Goal: Communication & Community: Connect with others

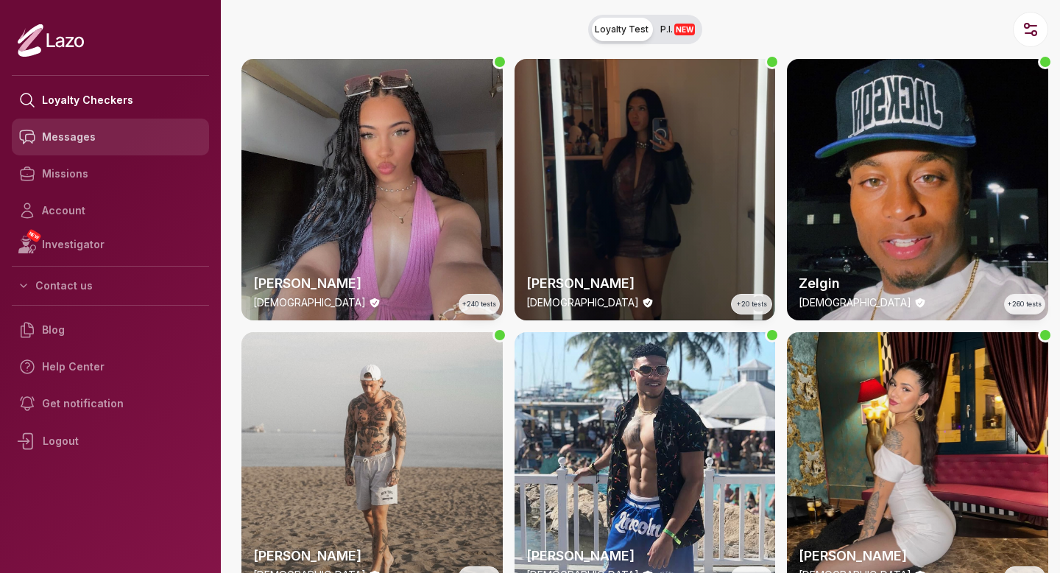
click at [75, 138] on link "Messages" at bounding box center [110, 136] width 197 height 37
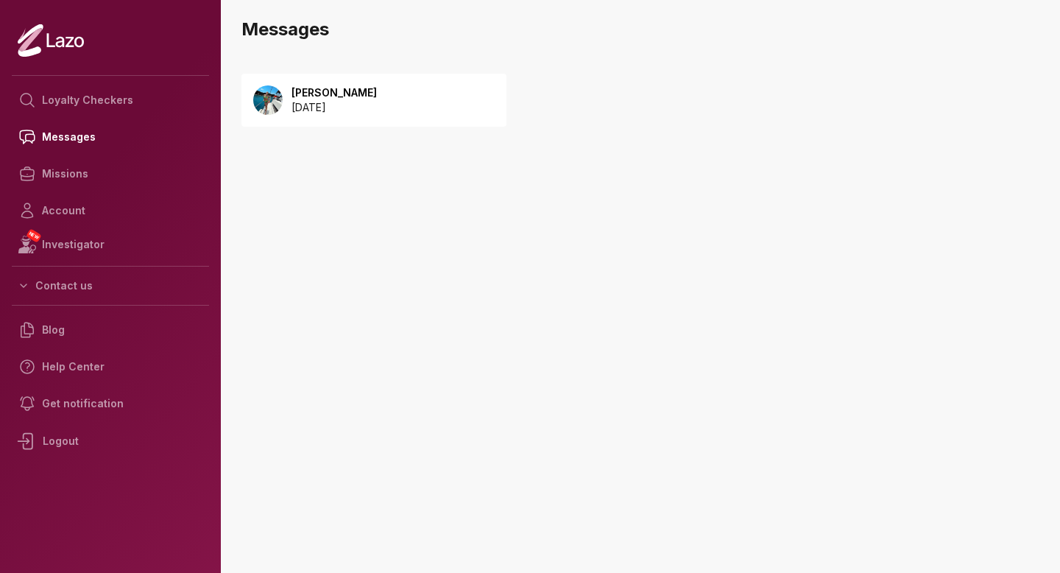
click at [339, 96] on p "[PERSON_NAME]" at bounding box center [333, 92] width 85 height 15
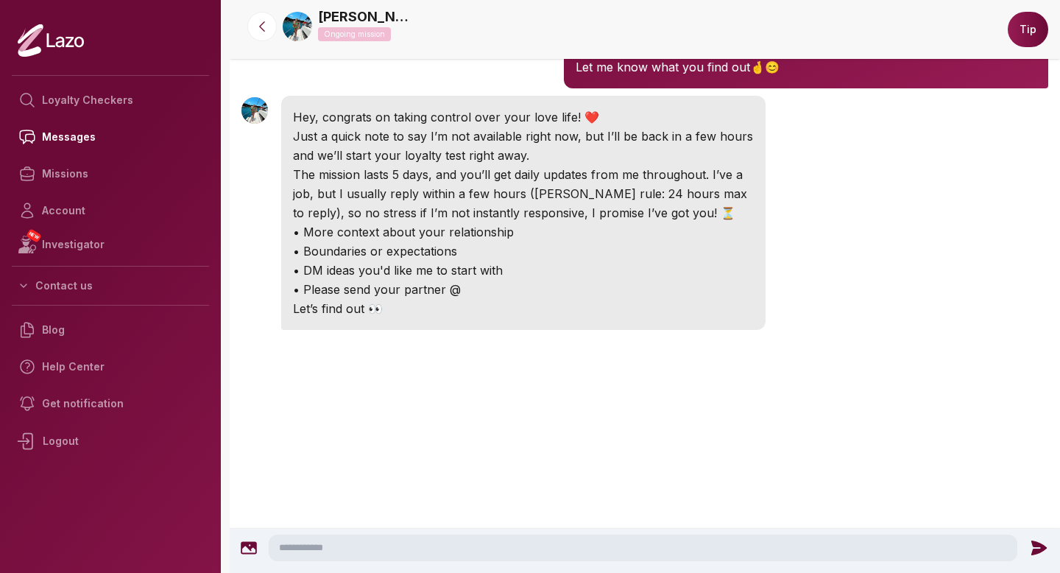
scroll to position [295, 0]
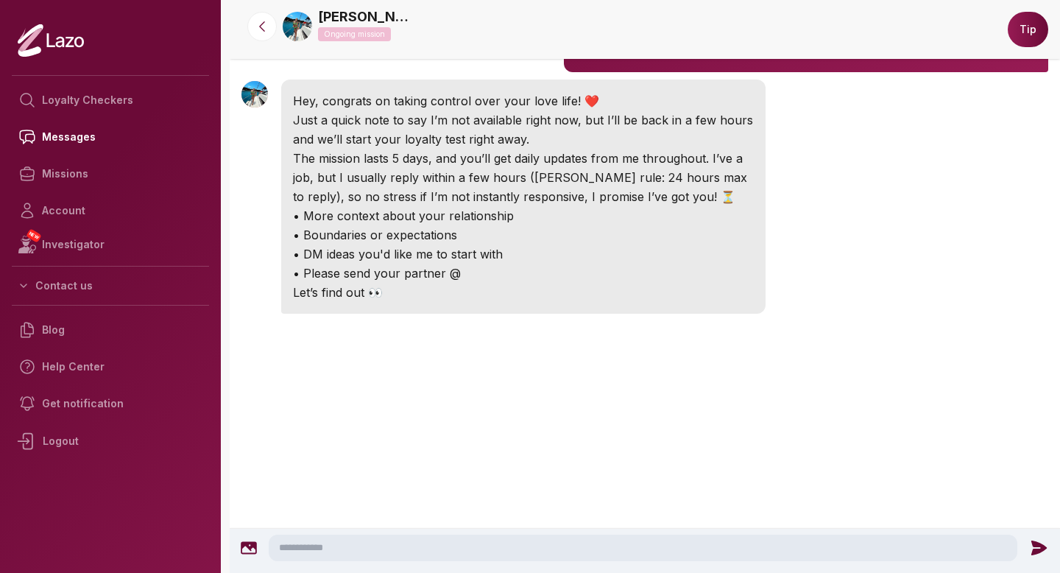
click at [249, 83] on img at bounding box center [254, 94] width 26 height 26
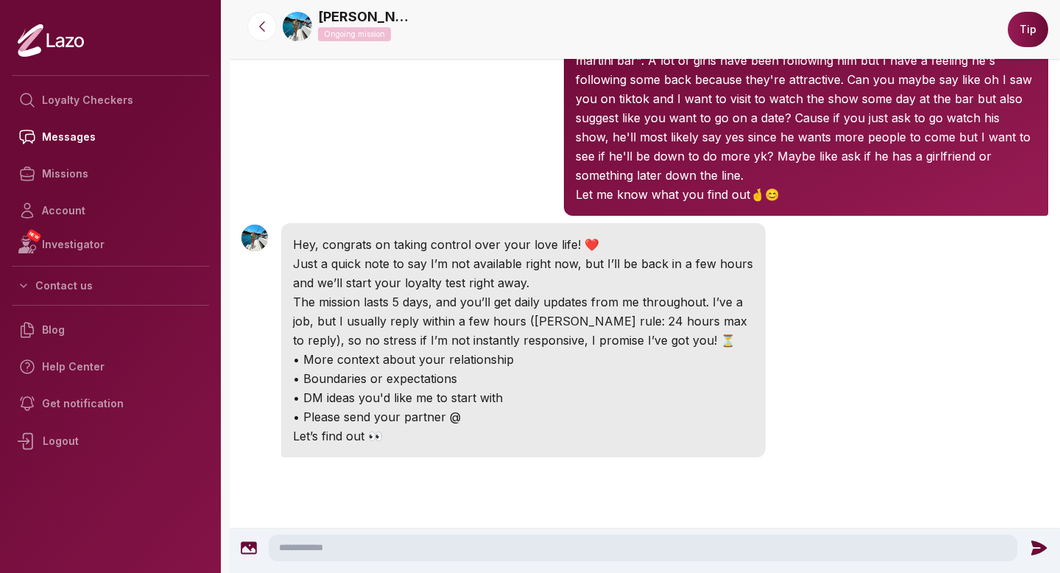
scroll to position [138, 0]
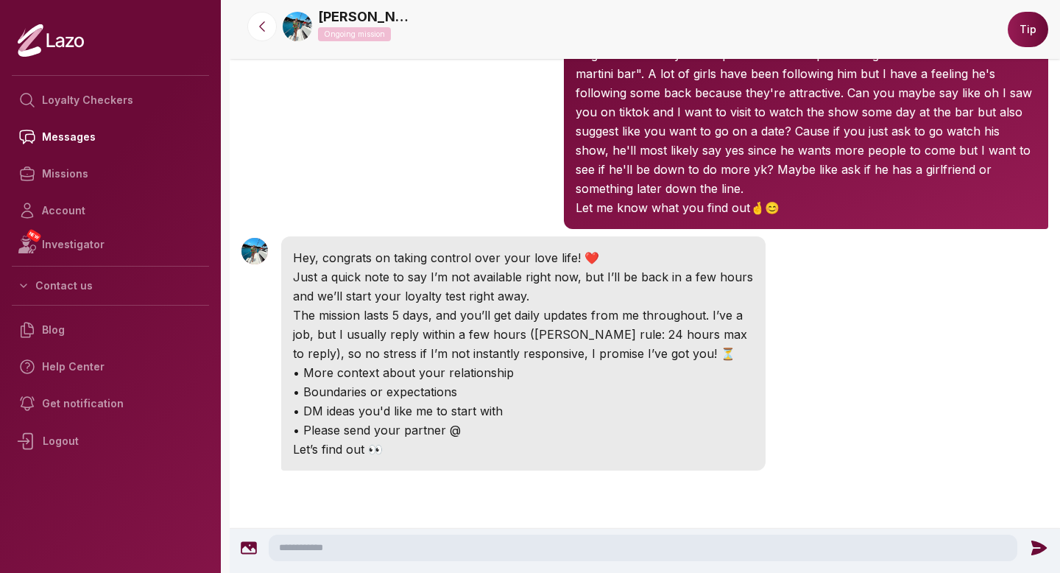
click at [293, 24] on img at bounding box center [297, 26] width 29 height 29
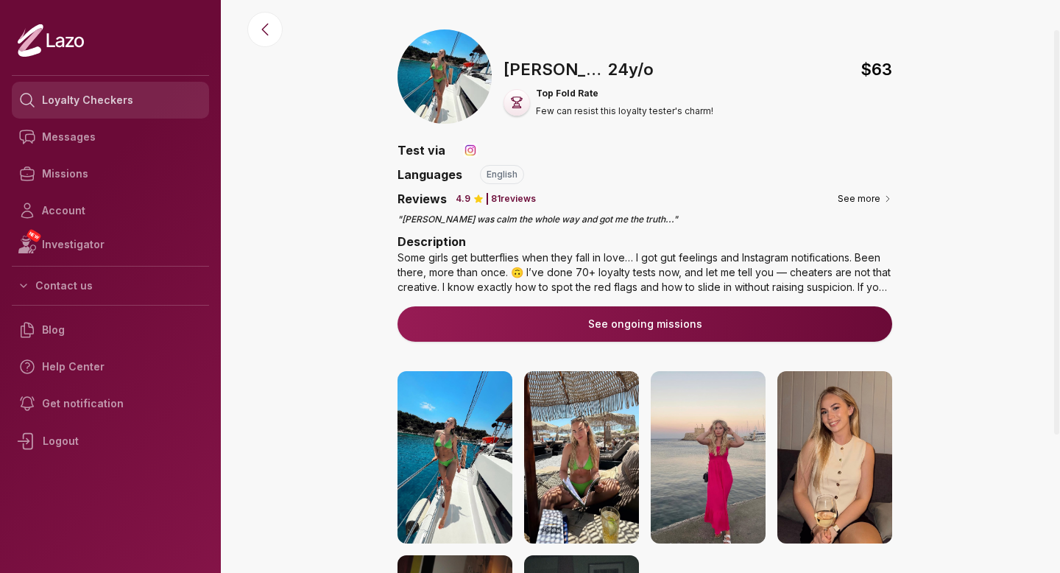
click at [138, 87] on link "Loyalty Checkers" at bounding box center [110, 100] width 197 height 37
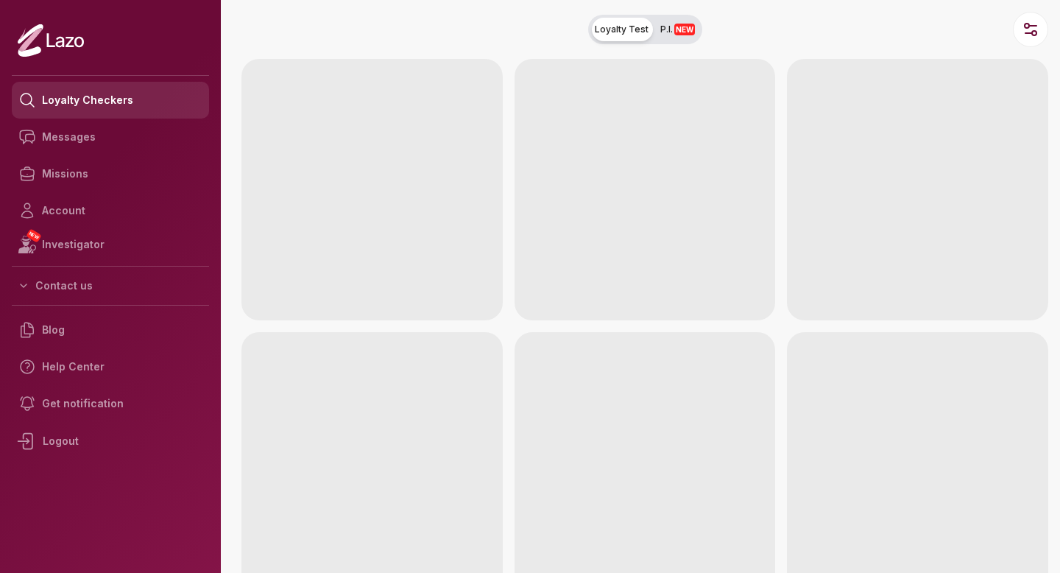
click at [138, 87] on link "Loyalty Checkers" at bounding box center [110, 100] width 197 height 37
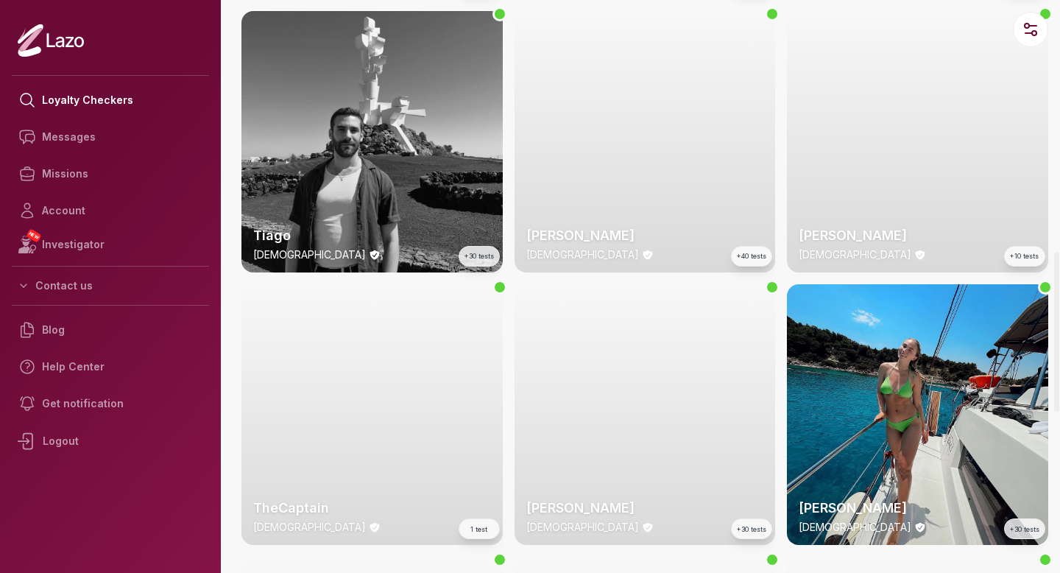
scroll to position [1081, 0]
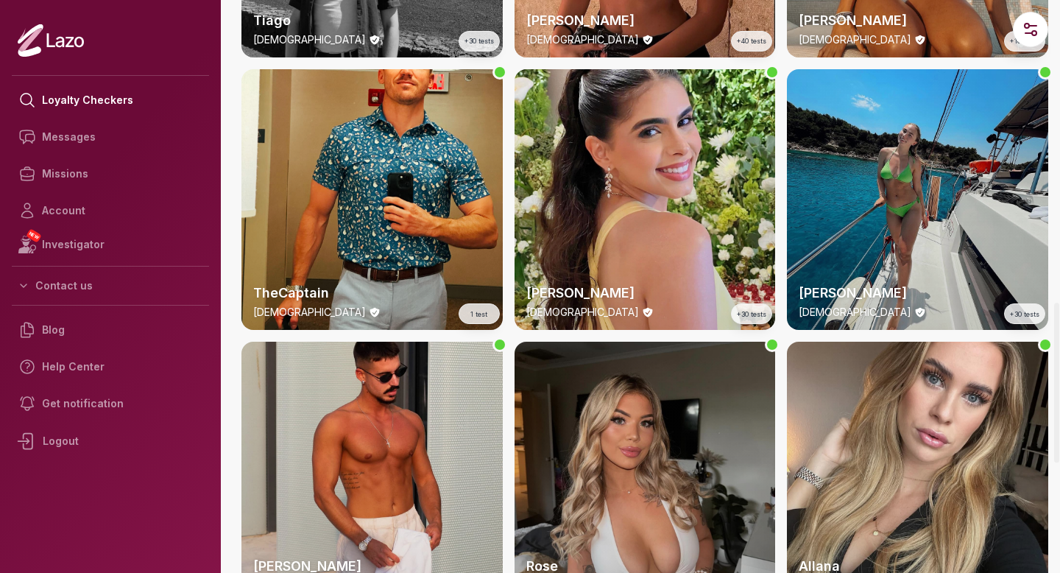
click at [876, 213] on div "Emery 24 y/o +30 tests" at bounding box center [917, 199] width 261 height 261
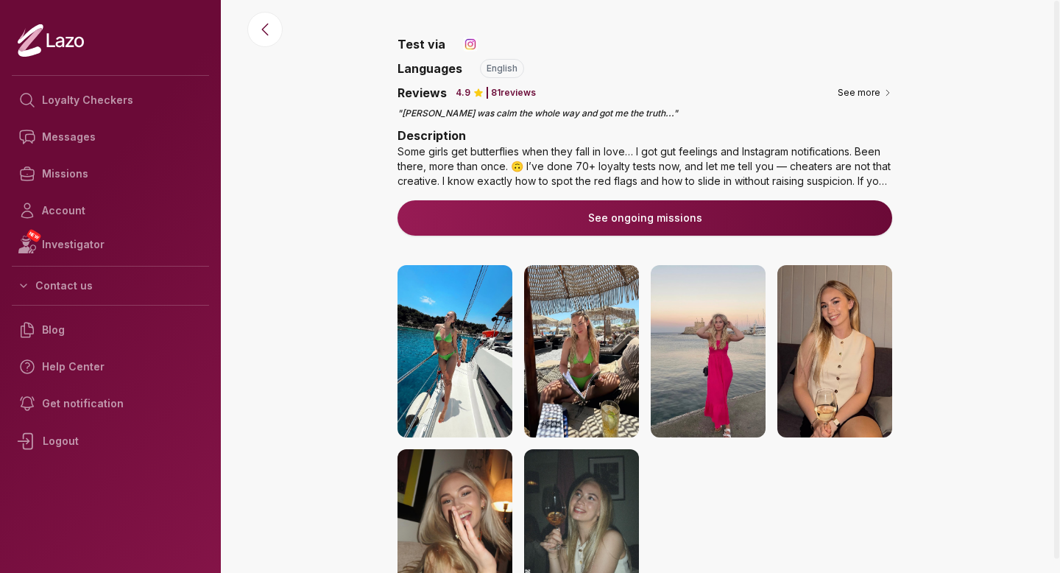
scroll to position [194, 0]
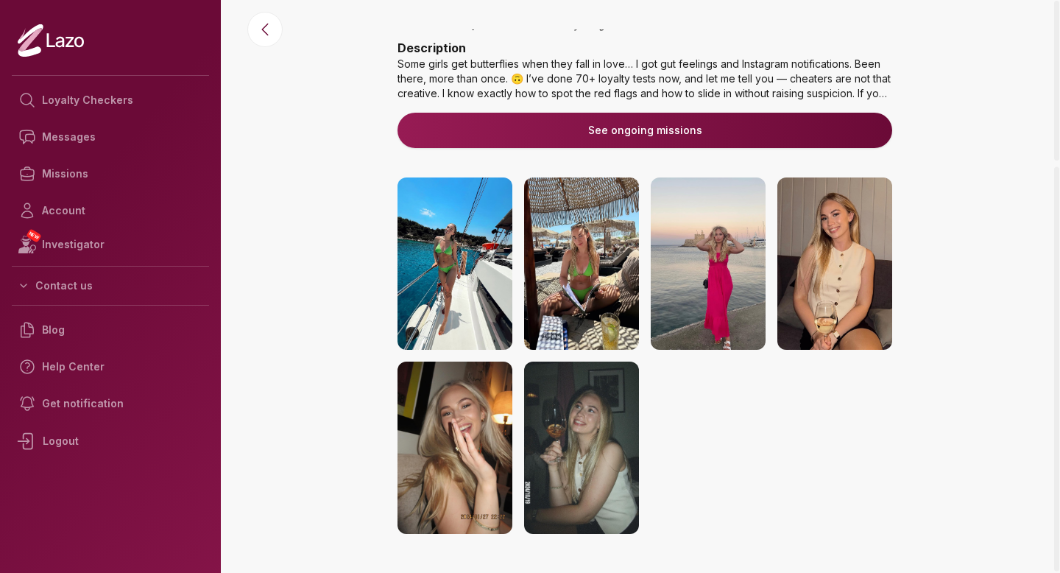
click at [840, 85] on div "Some girls get butterflies when they fall in love… I got gut feelings and Insta…" at bounding box center [644, 79] width 495 height 44
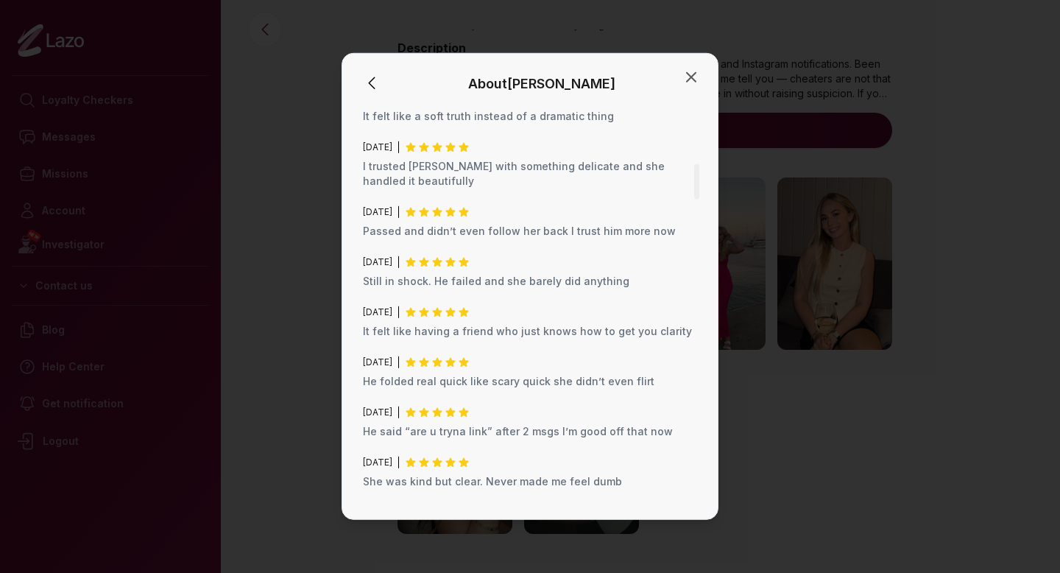
scroll to position [662, 0]
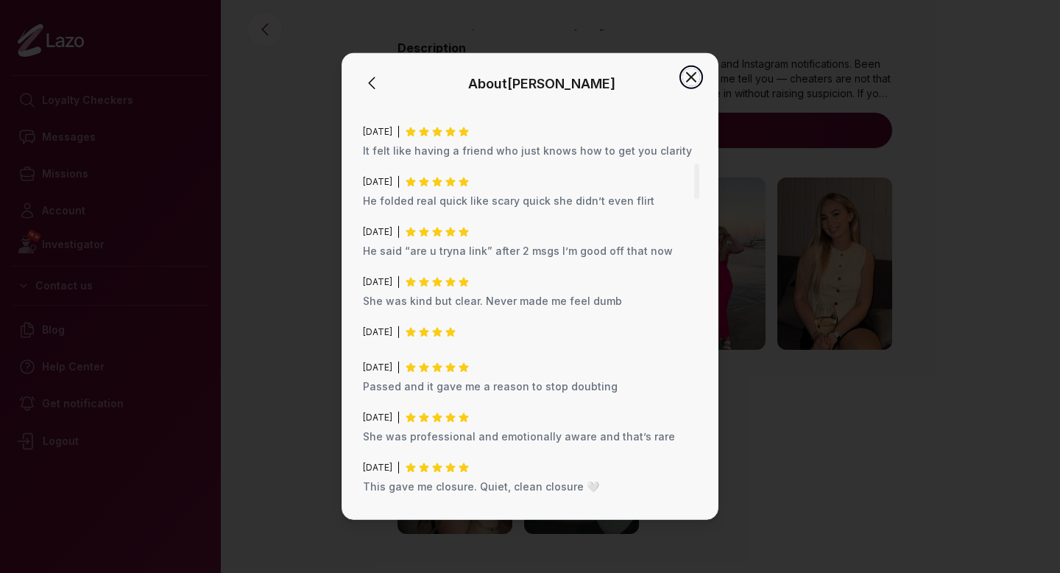
click at [687, 77] on icon "button" at bounding box center [691, 77] width 18 height 18
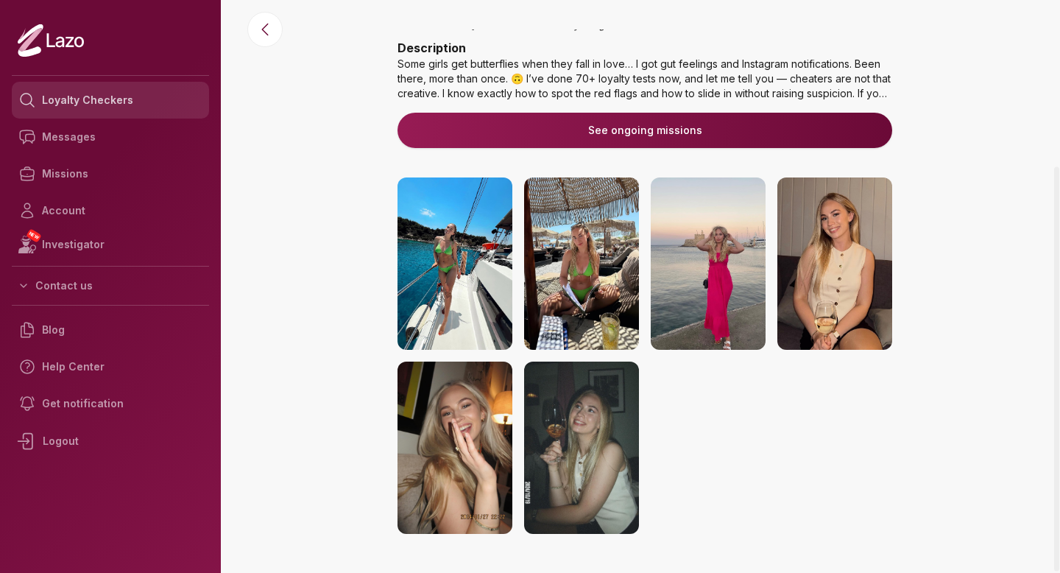
click at [172, 88] on link "Loyalty Checkers" at bounding box center [110, 100] width 197 height 37
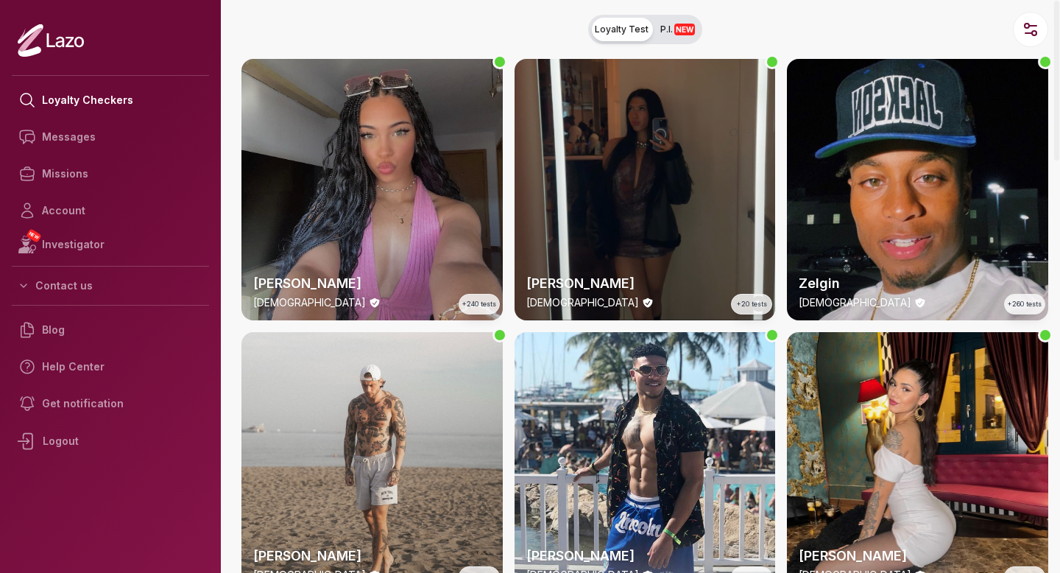
click at [387, 165] on div "Lara 24 y/o +240 tests" at bounding box center [371, 189] width 261 height 261
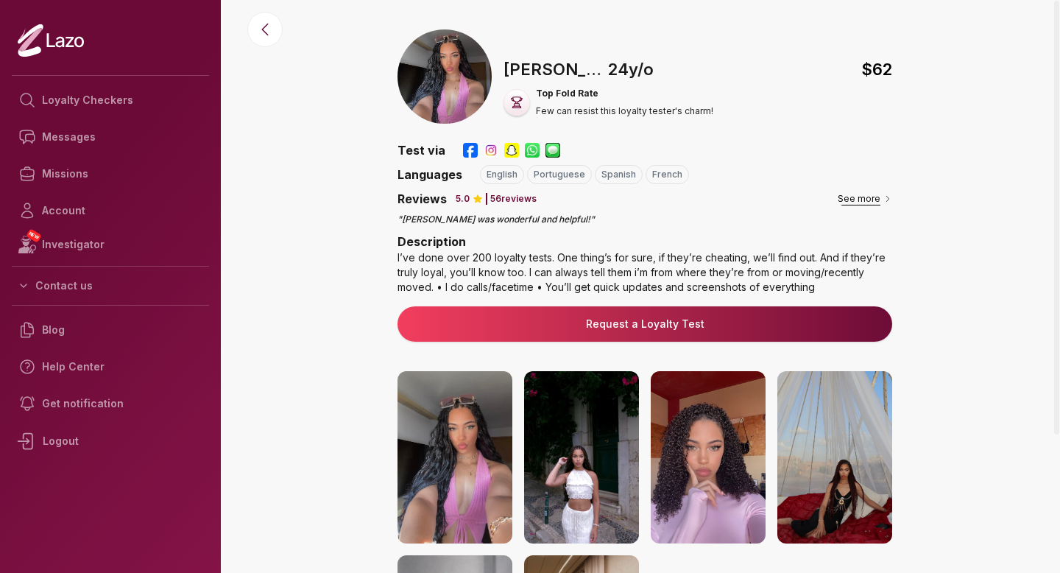
click at [868, 202] on button "See more" at bounding box center [864, 198] width 54 height 15
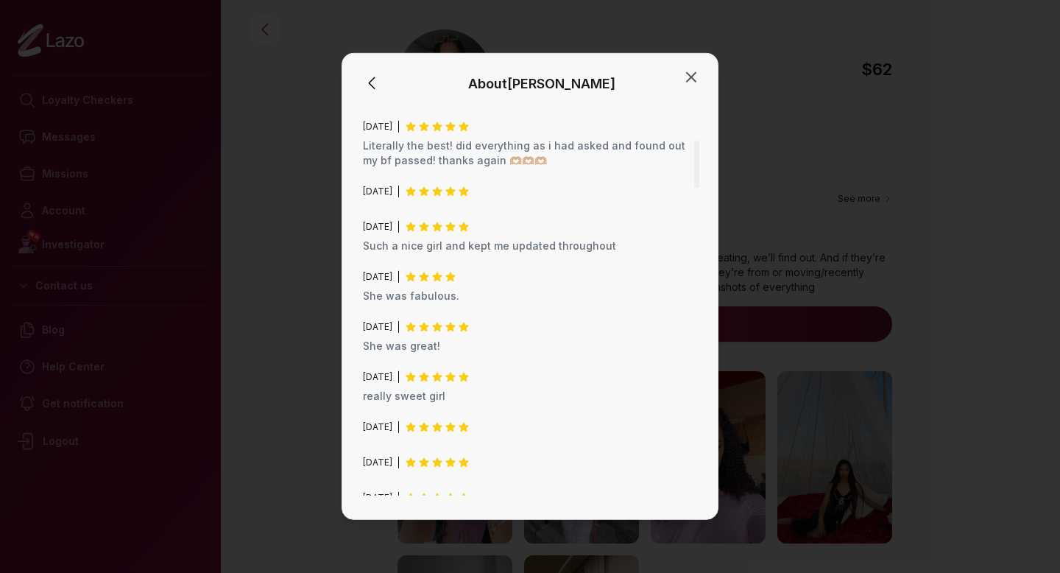
scroll to position [310, 0]
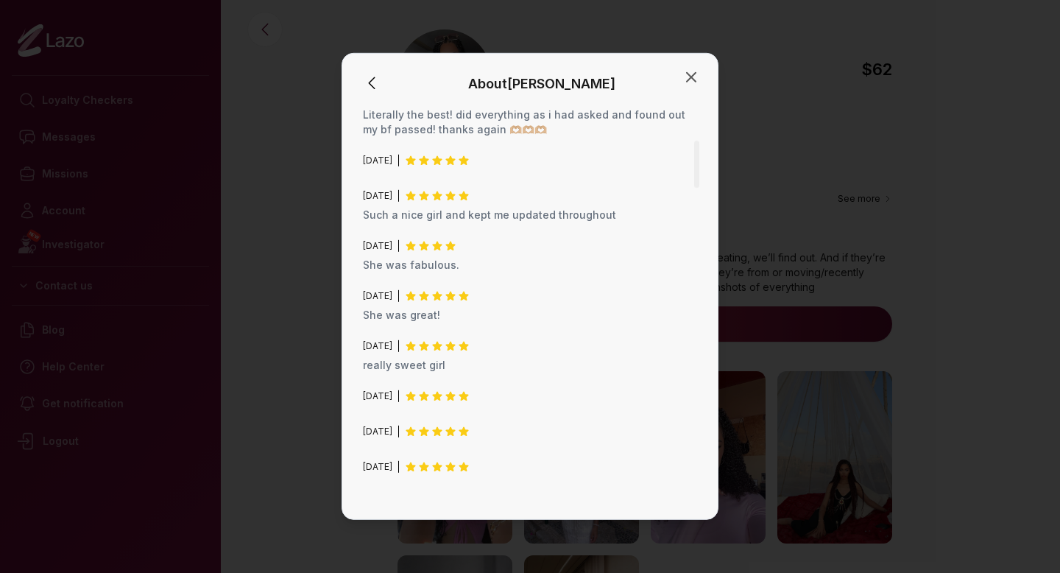
click at [796, 138] on div at bounding box center [530, 286] width 1060 height 573
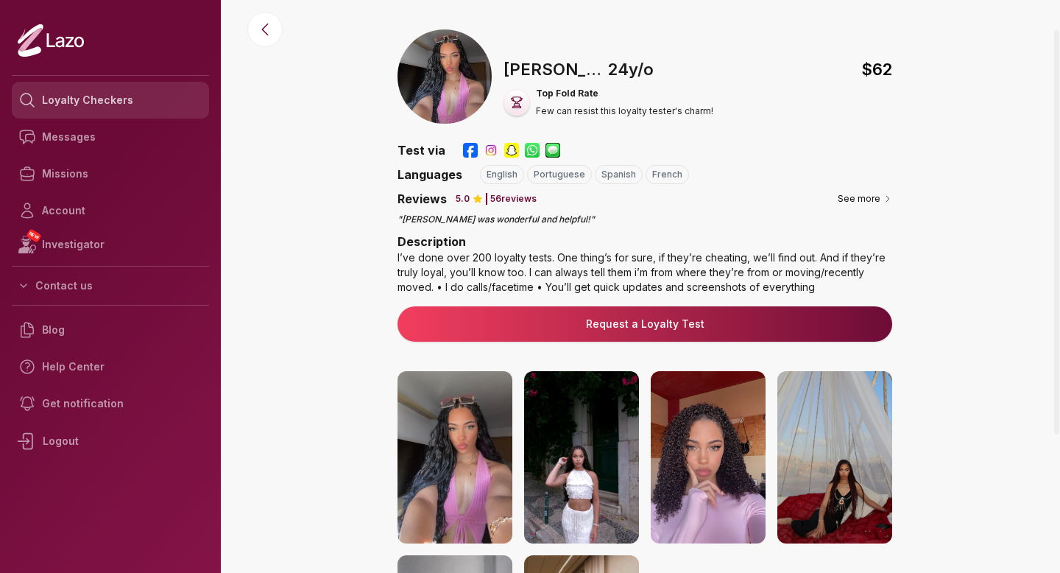
click at [121, 89] on link "Loyalty Checkers" at bounding box center [110, 100] width 197 height 37
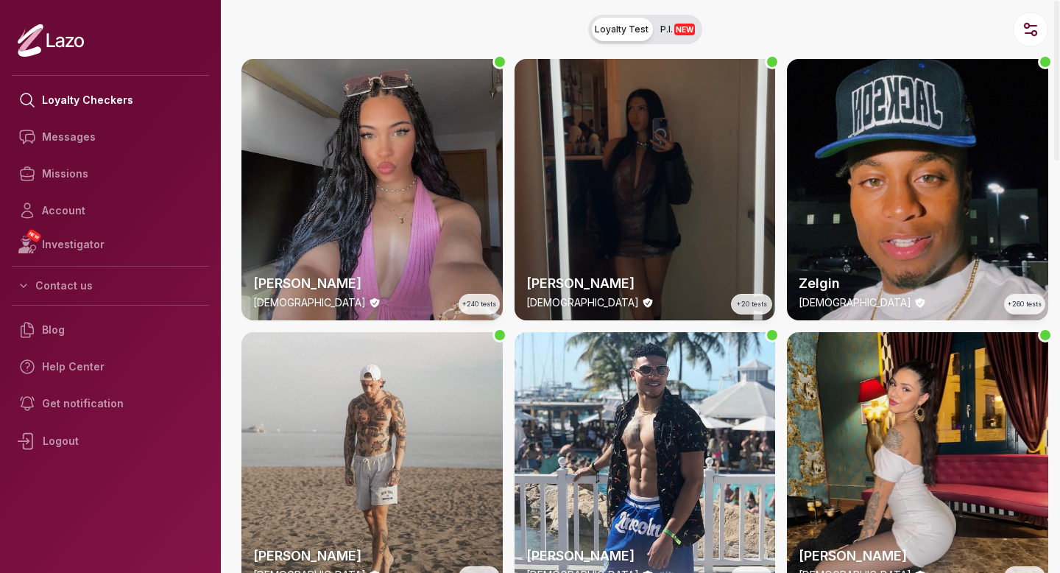
click at [723, 174] on div "Susanna 28 y/o +20 tests" at bounding box center [644, 189] width 261 height 261
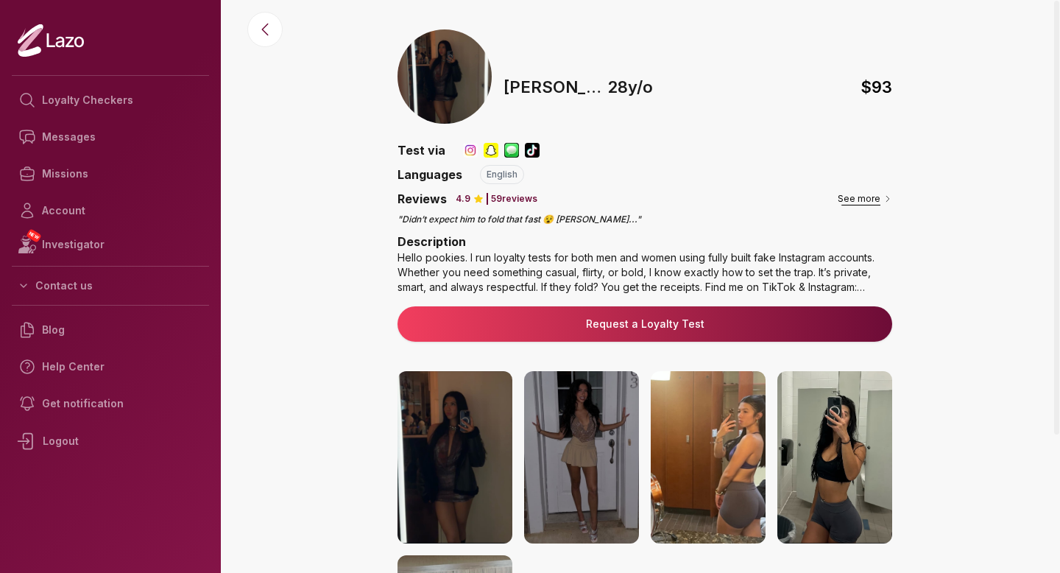
click at [875, 199] on button "See more" at bounding box center [864, 198] width 54 height 15
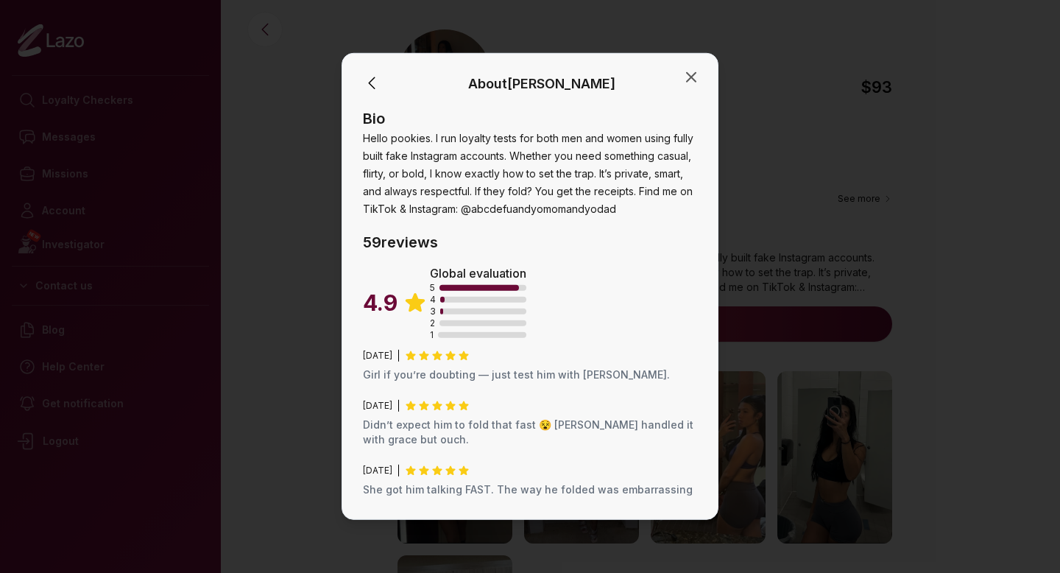
click at [826, 193] on div at bounding box center [530, 286] width 1060 height 573
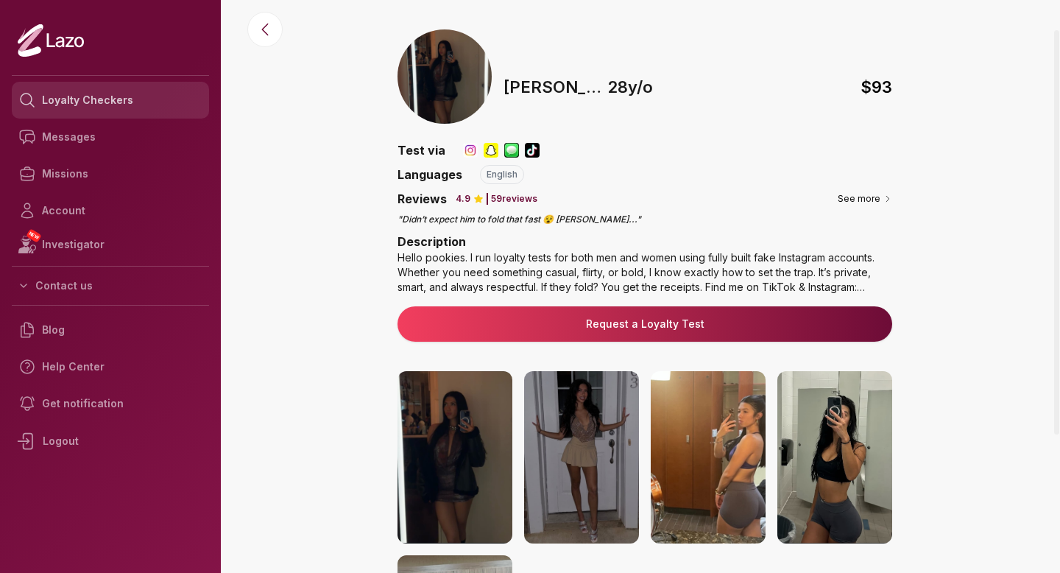
click at [59, 102] on link "Loyalty Checkers" at bounding box center [110, 100] width 197 height 37
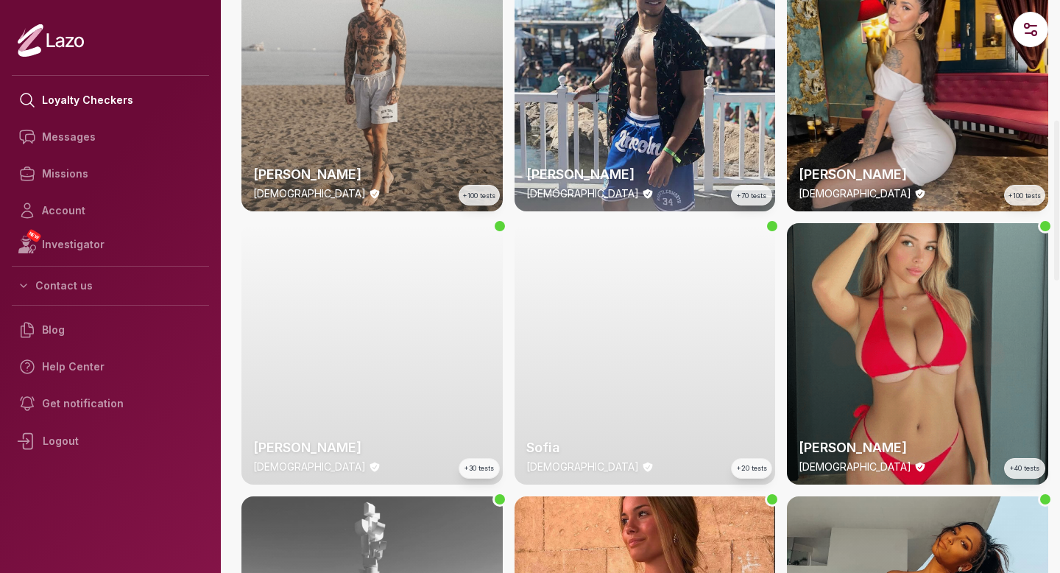
scroll to position [429, 0]
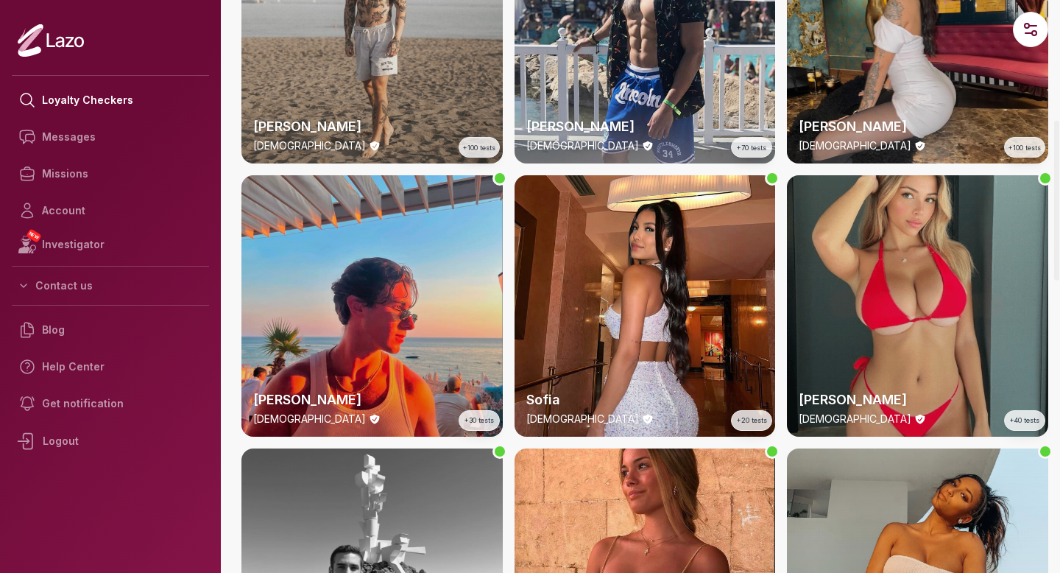
click at [895, 235] on div "Emily 23 y/o +40 tests" at bounding box center [917, 305] width 261 height 261
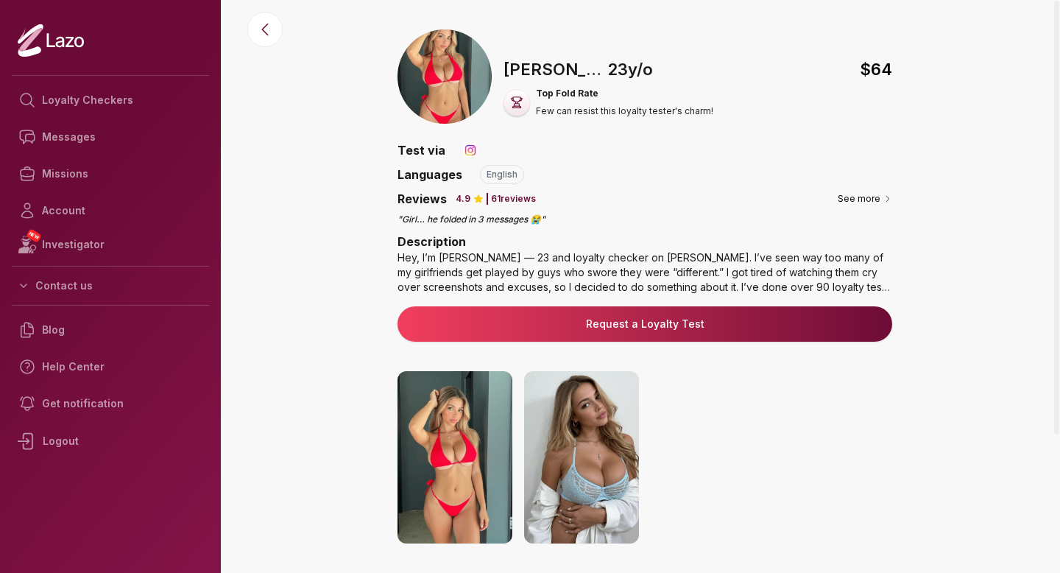
click at [840, 195] on div "Reviews 4.9 61 reviews See more" at bounding box center [644, 199] width 495 height 18
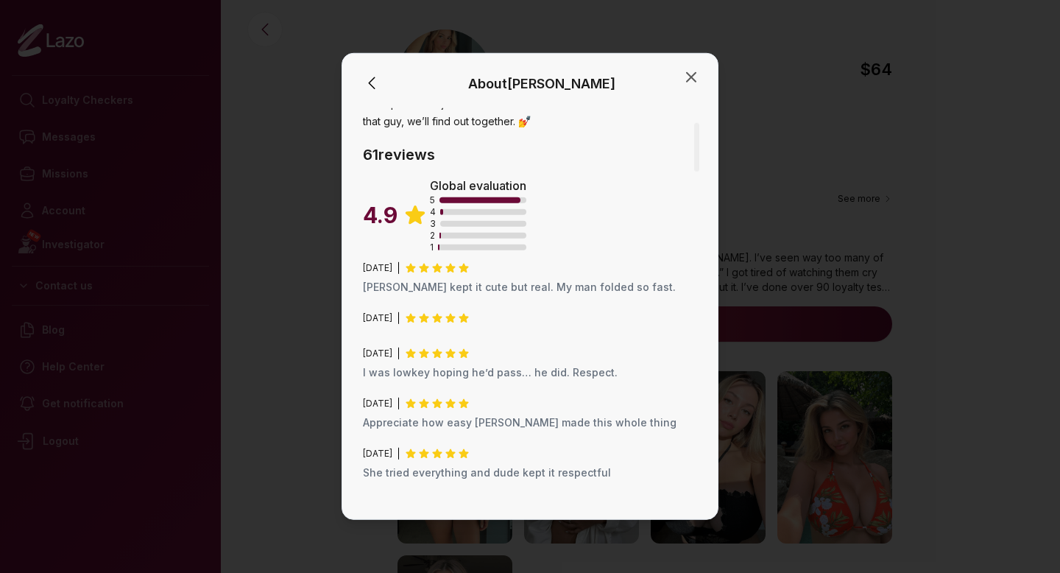
scroll to position [234, 0]
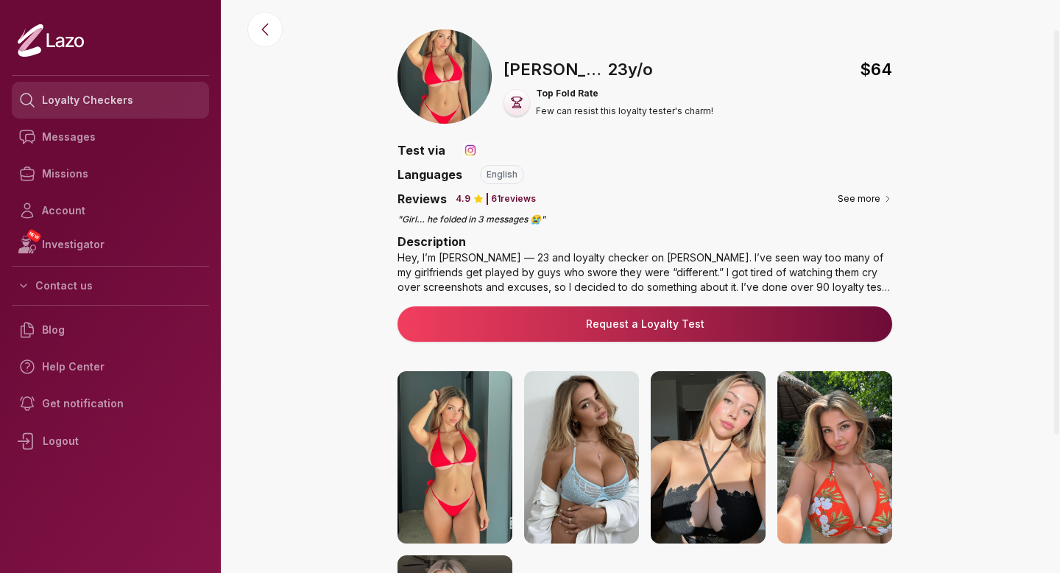
click at [112, 108] on link "Loyalty Checkers" at bounding box center [110, 100] width 197 height 37
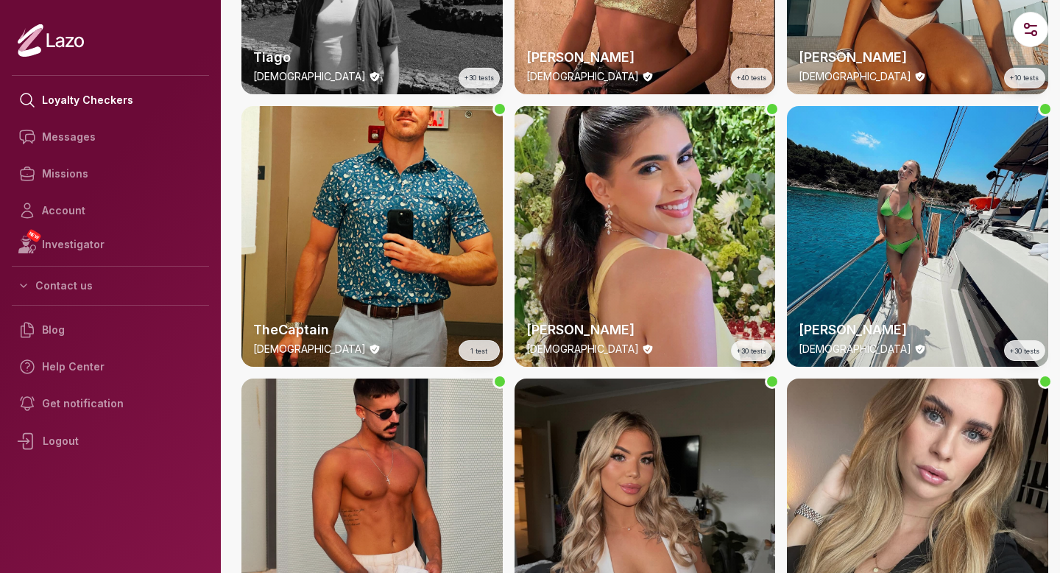
scroll to position [1070, 0]
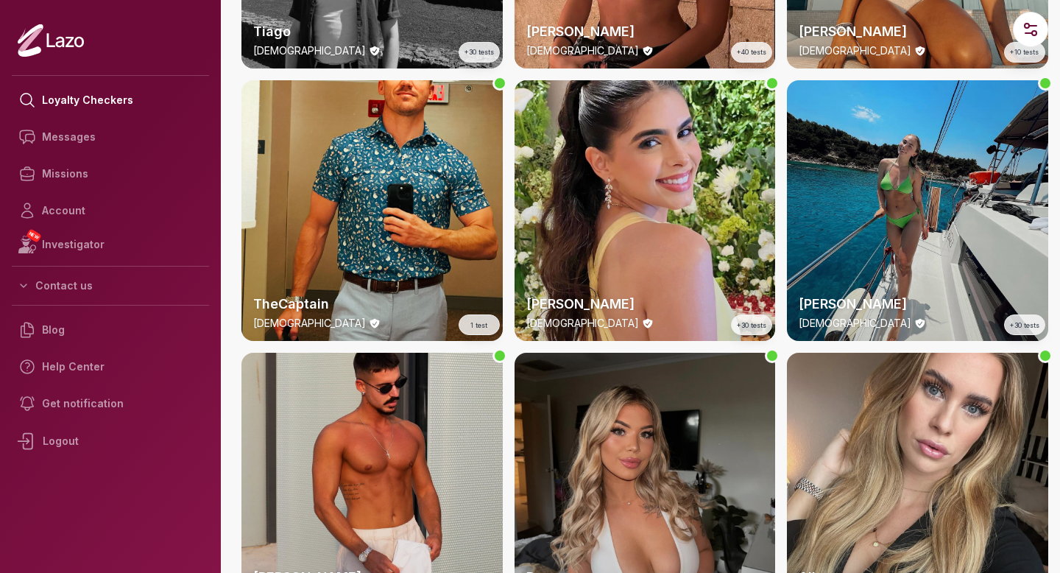
click at [902, 188] on div "Emery 24 y/o +30 tests" at bounding box center [917, 210] width 261 height 261
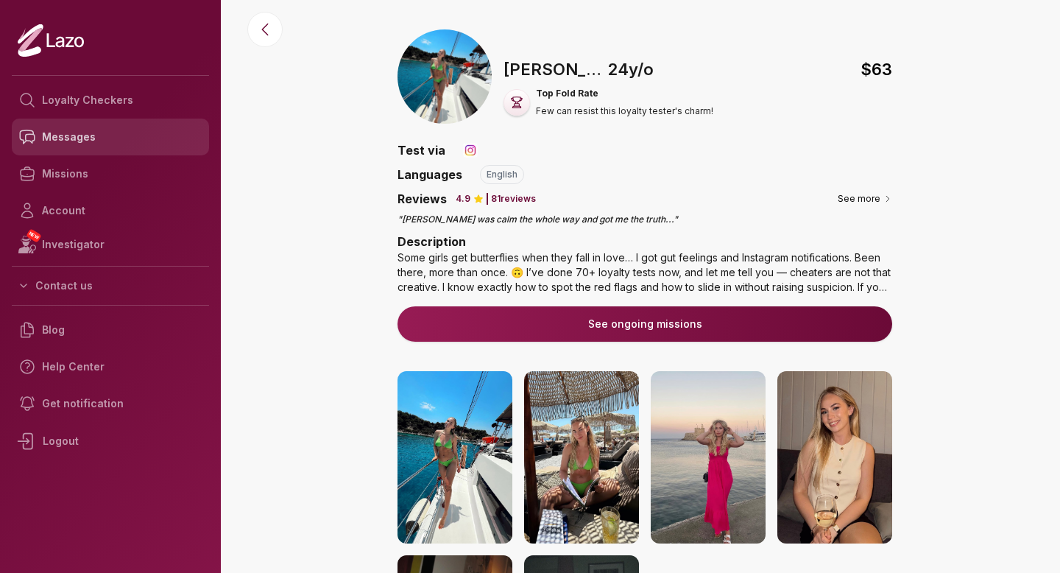
click at [118, 132] on link "Messages" at bounding box center [110, 136] width 197 height 37
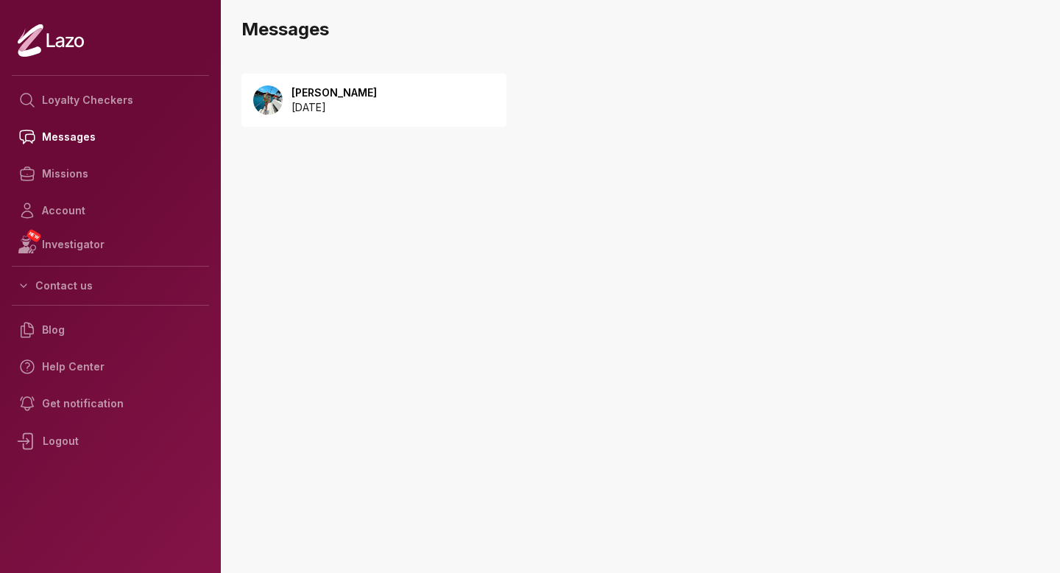
click at [361, 113] on p "2025 October 04" at bounding box center [333, 107] width 85 height 15
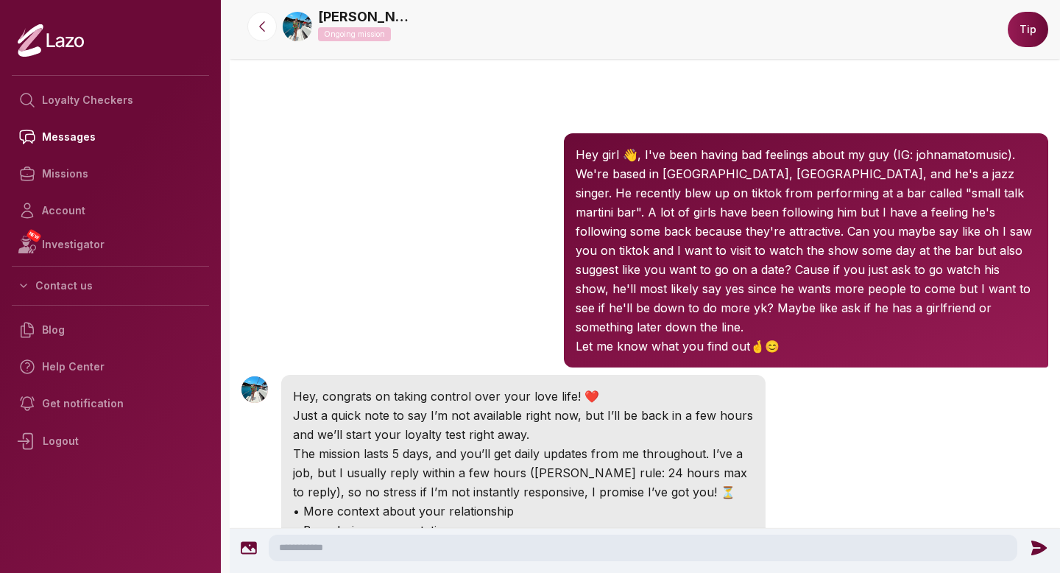
scroll to position [295, 0]
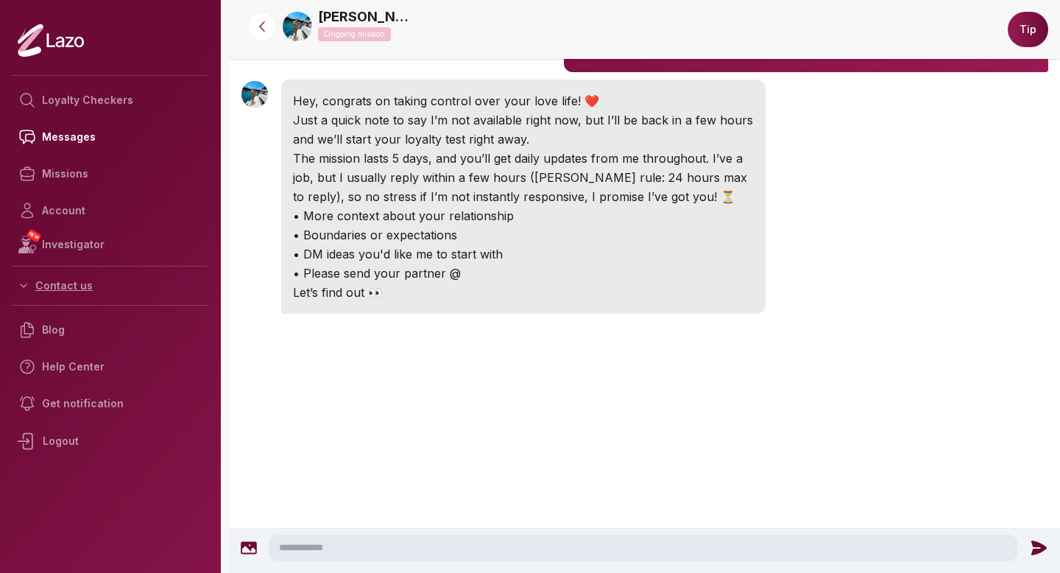
click at [76, 286] on button "Contact us" at bounding box center [110, 285] width 197 height 26
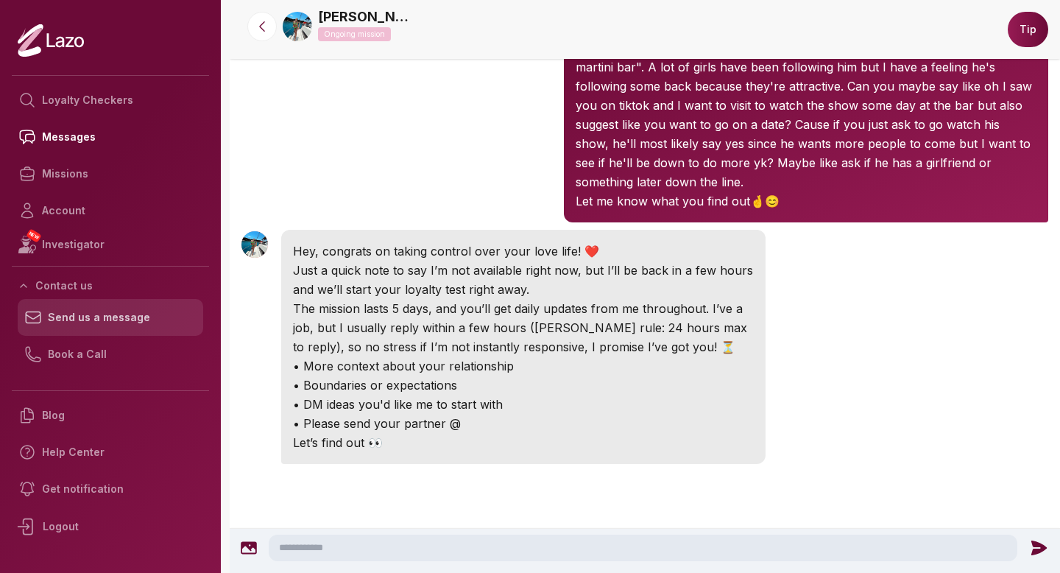
scroll to position [138, 0]
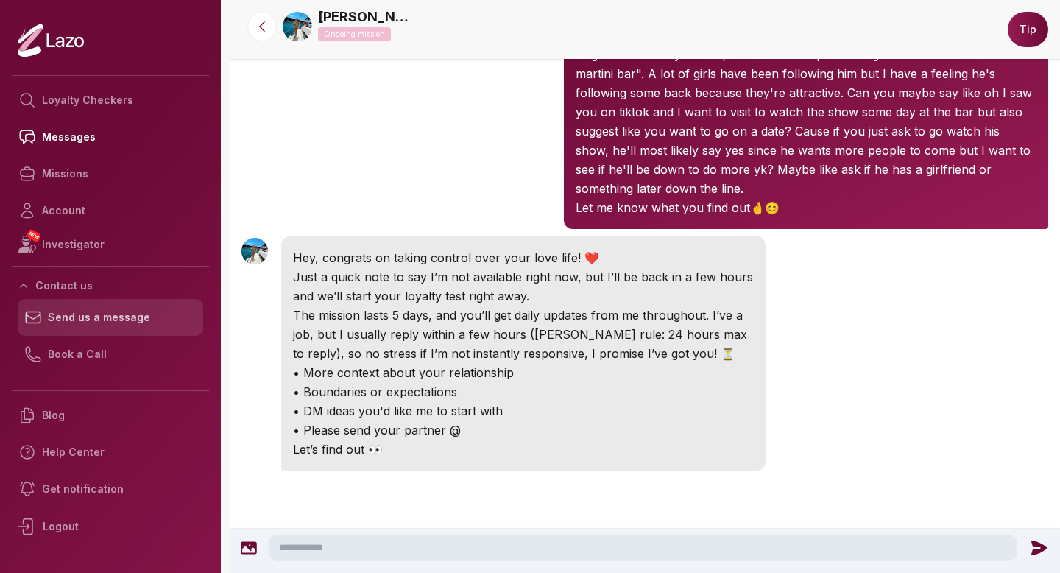
click at [92, 316] on link "Send us a message" at bounding box center [110, 317] width 185 height 37
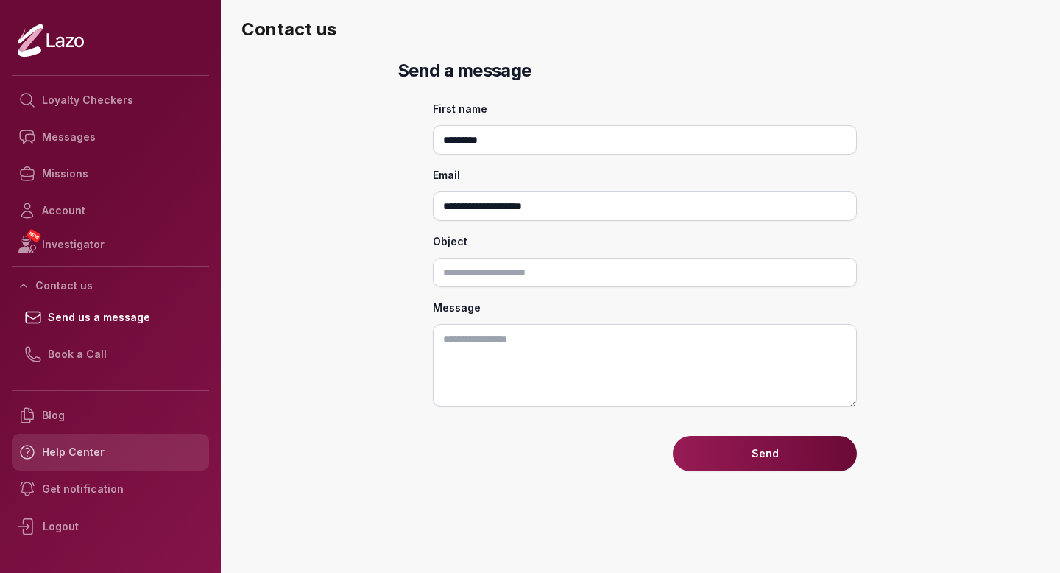
click at [79, 450] on link "Help Center" at bounding box center [110, 451] width 197 height 37
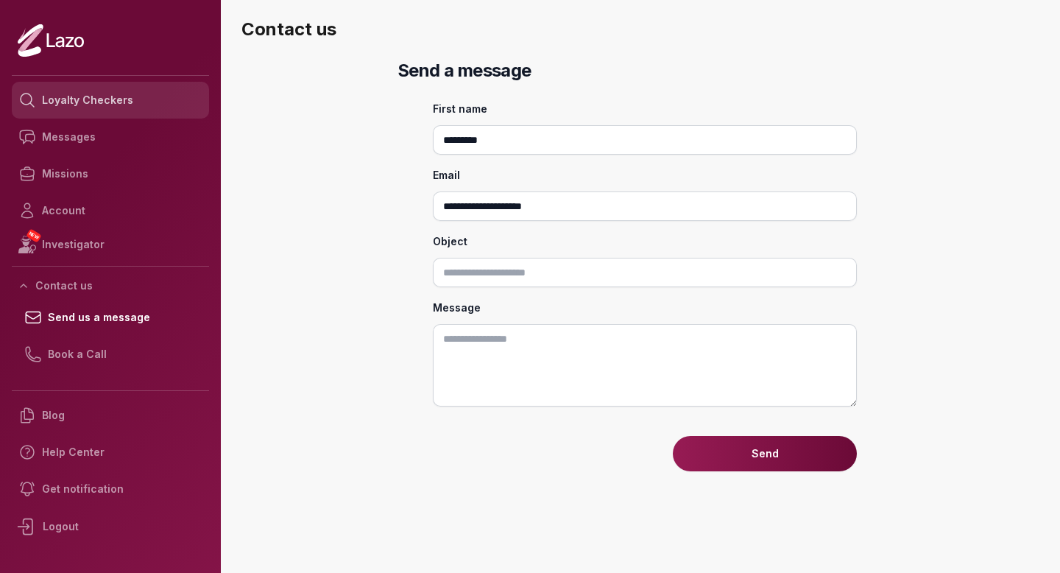
click at [119, 103] on link "Loyalty Checkers" at bounding box center [110, 100] width 197 height 37
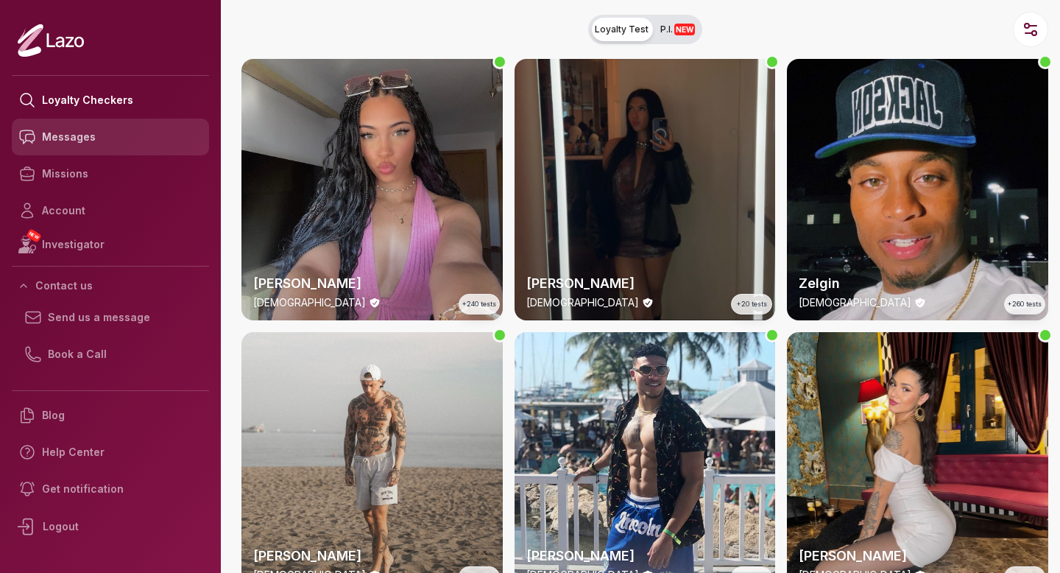
click at [102, 131] on link "Messages" at bounding box center [110, 136] width 197 height 37
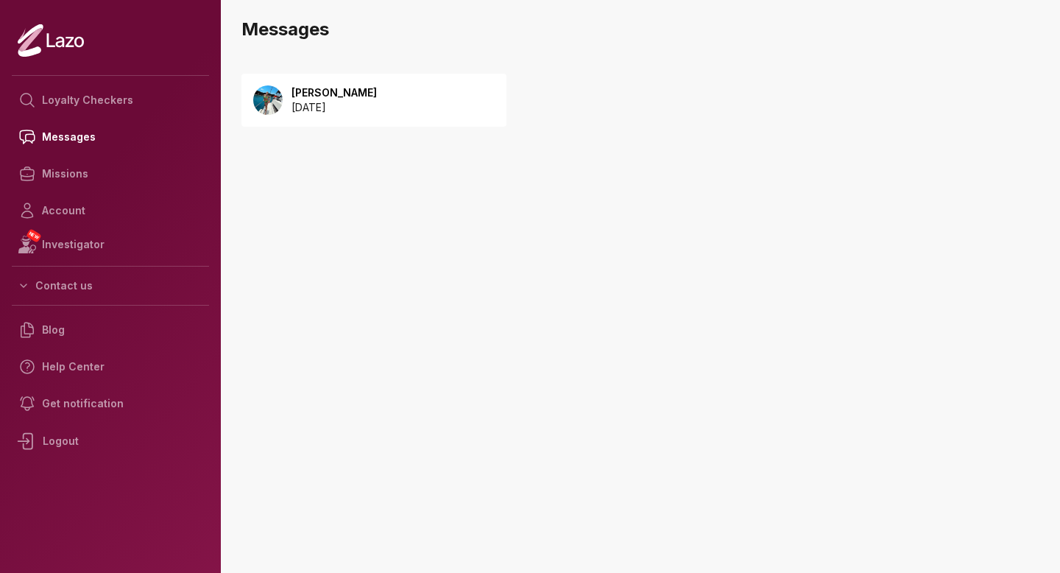
click at [339, 114] on p "[DATE]" at bounding box center [333, 107] width 85 height 15
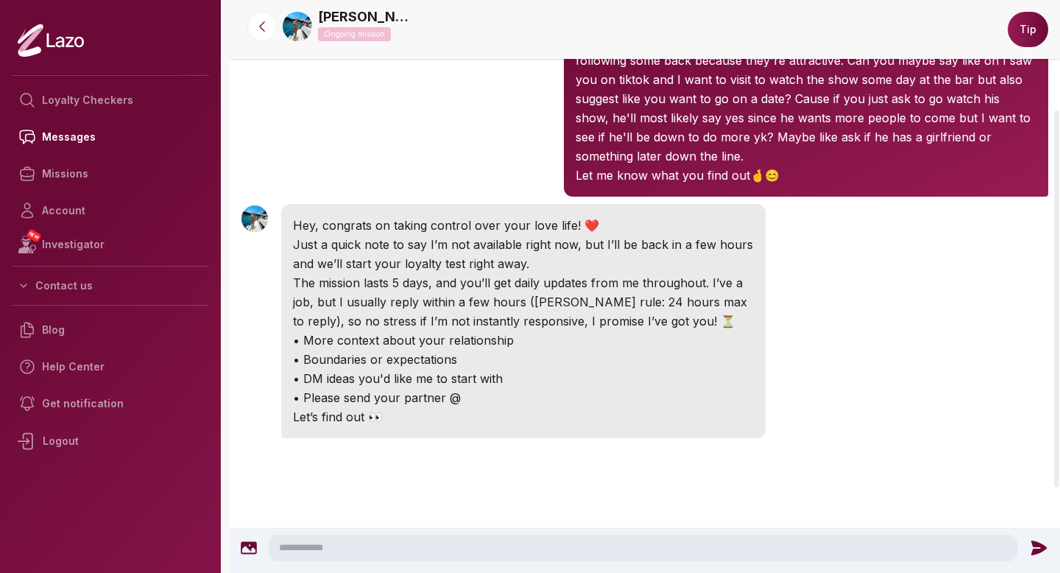
scroll to position [164, 0]
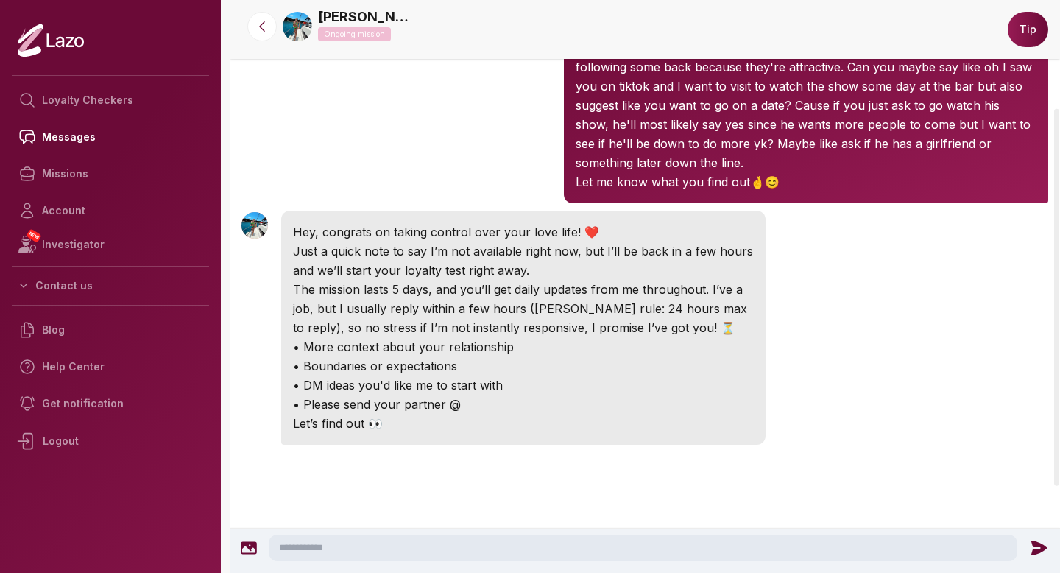
click at [254, 212] on img at bounding box center [254, 225] width 26 height 26
click at [339, 9] on link "[PERSON_NAME]" at bounding box center [366, 17] width 96 height 21
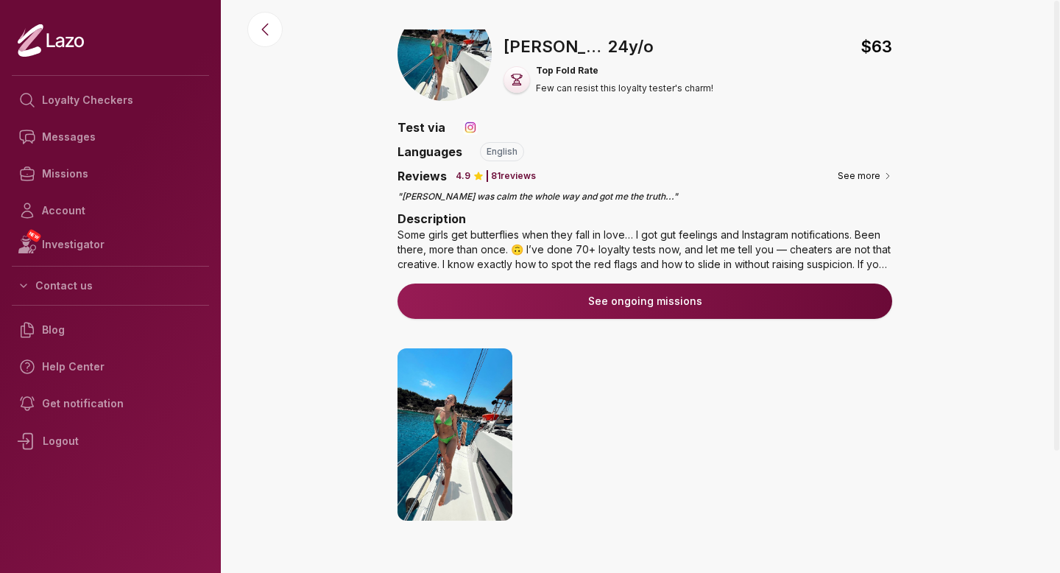
scroll to position [28, 0]
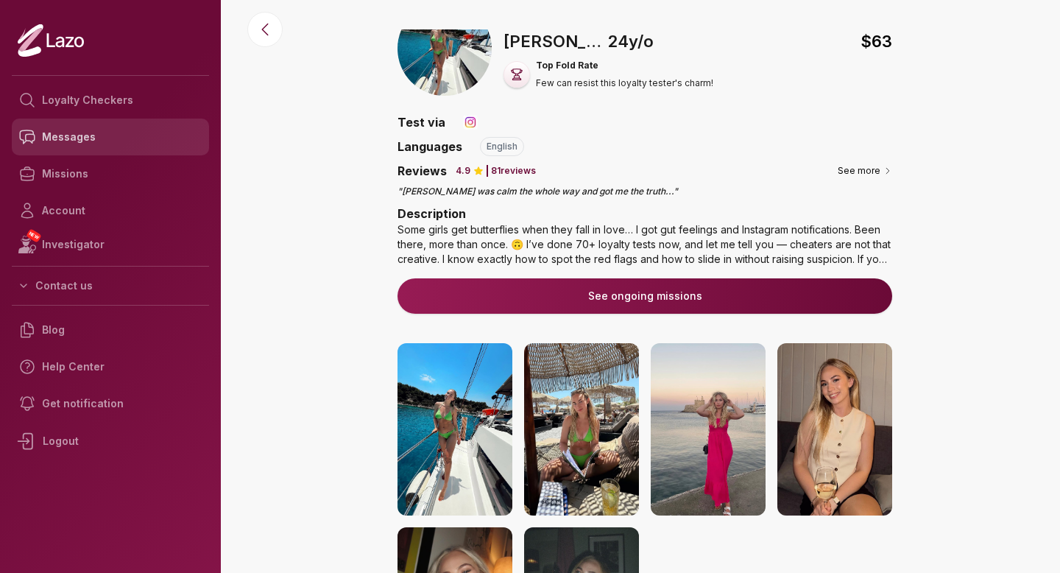
click at [91, 134] on link "Messages" at bounding box center [110, 136] width 197 height 37
